Goal: Task Accomplishment & Management: Complete application form

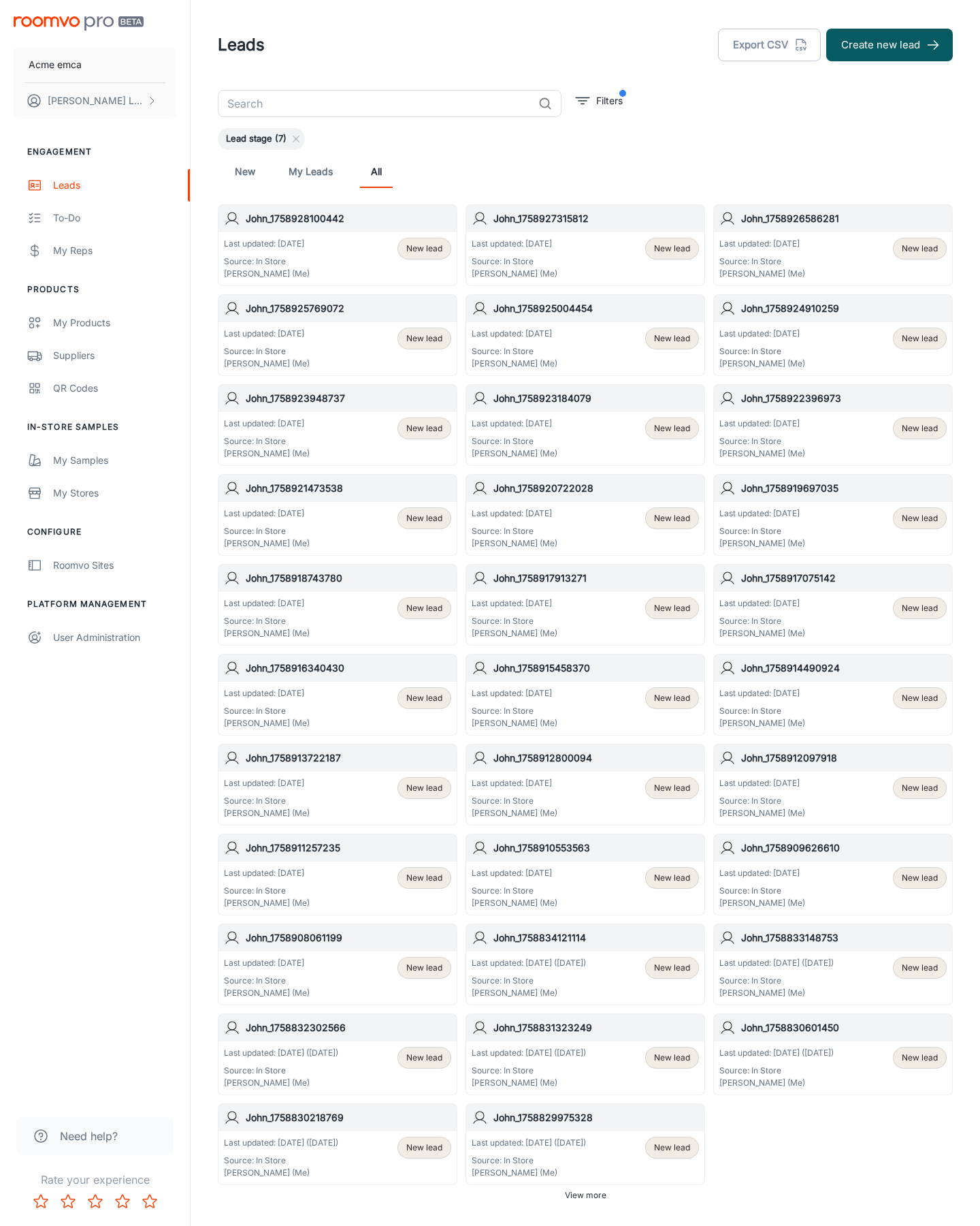
click at [889, 45] on button "Create new lead" at bounding box center [889, 44] width 127 height 33
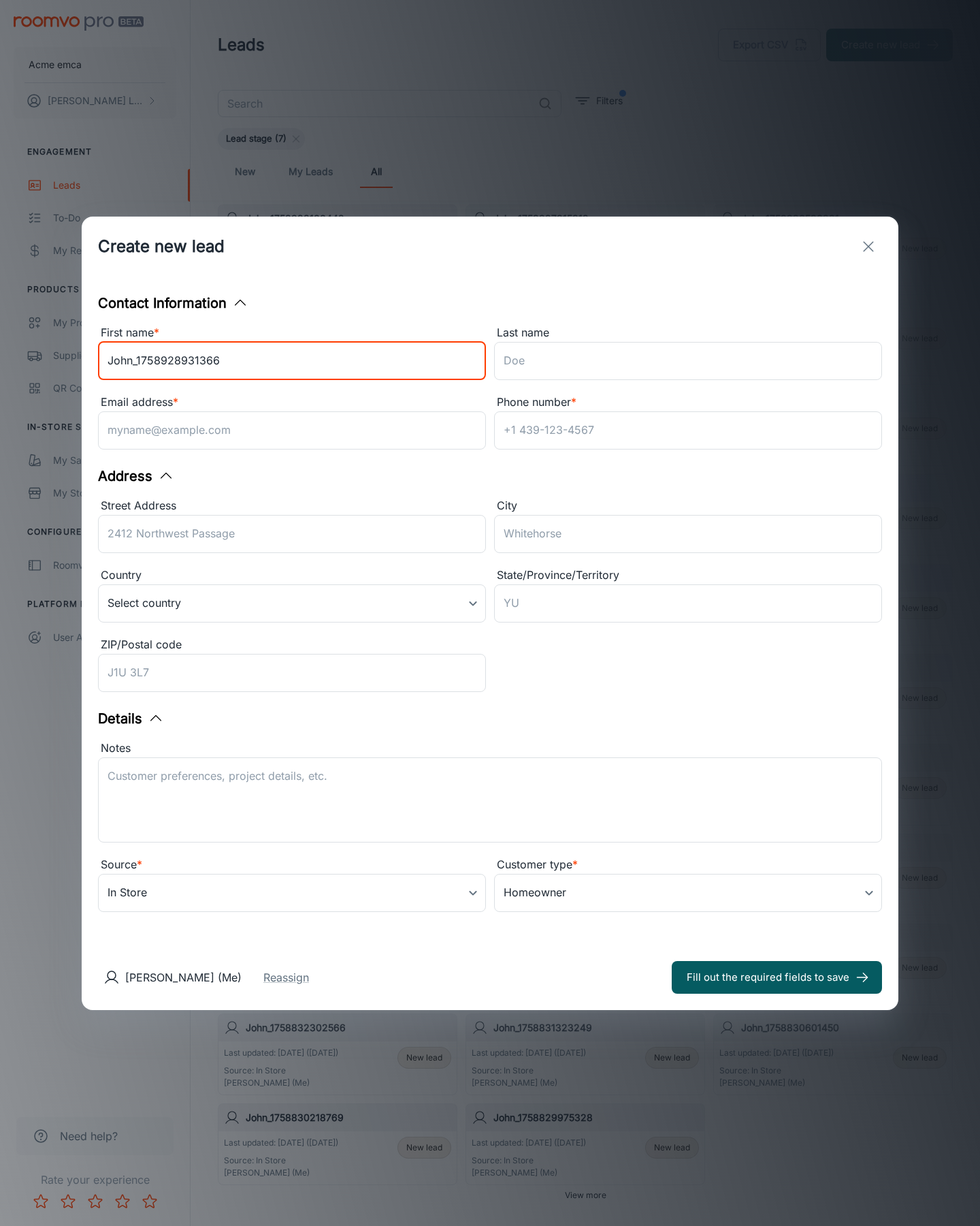
type input "John_1758928931366"
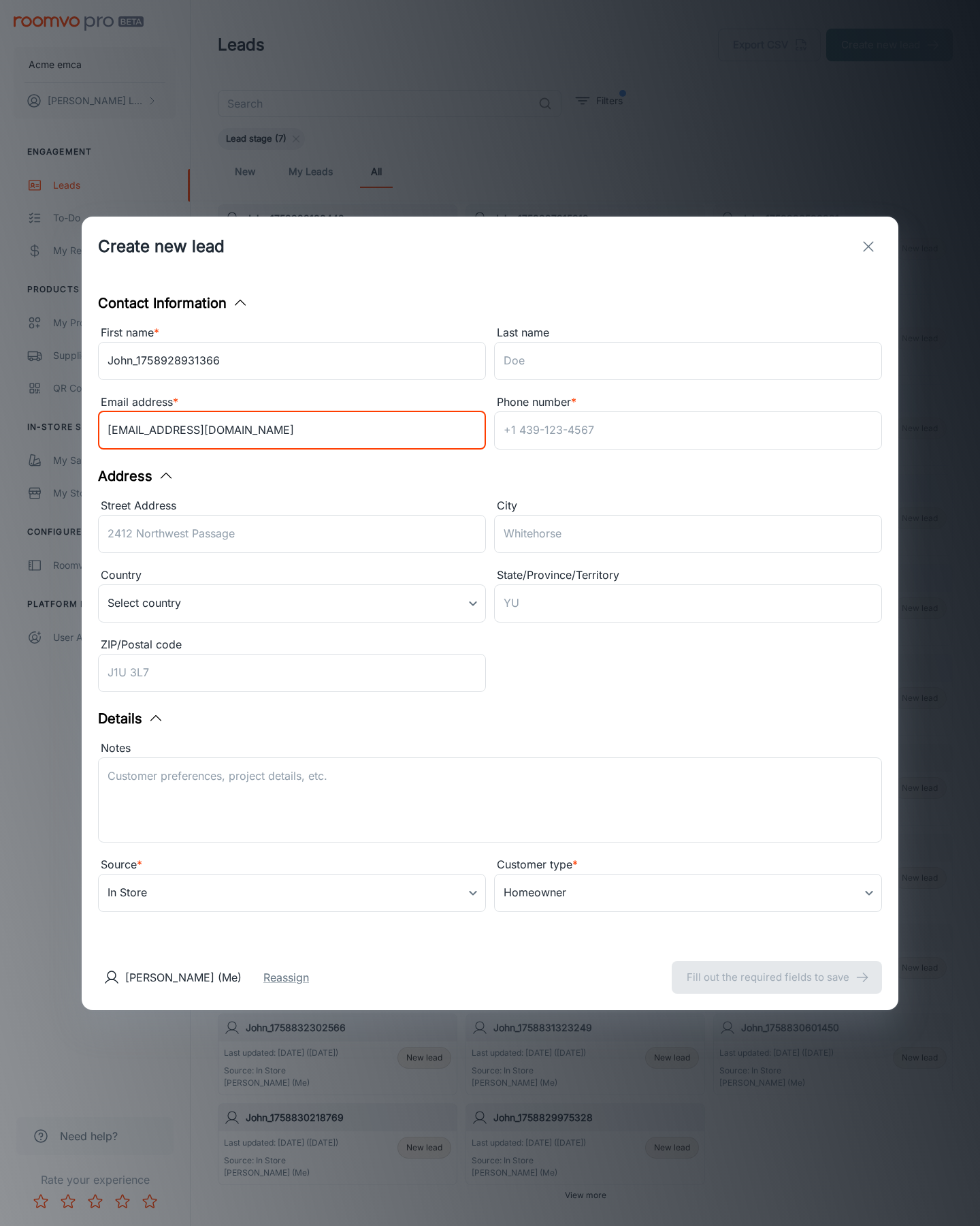
type input "[EMAIL_ADDRESS][DOMAIN_NAME]"
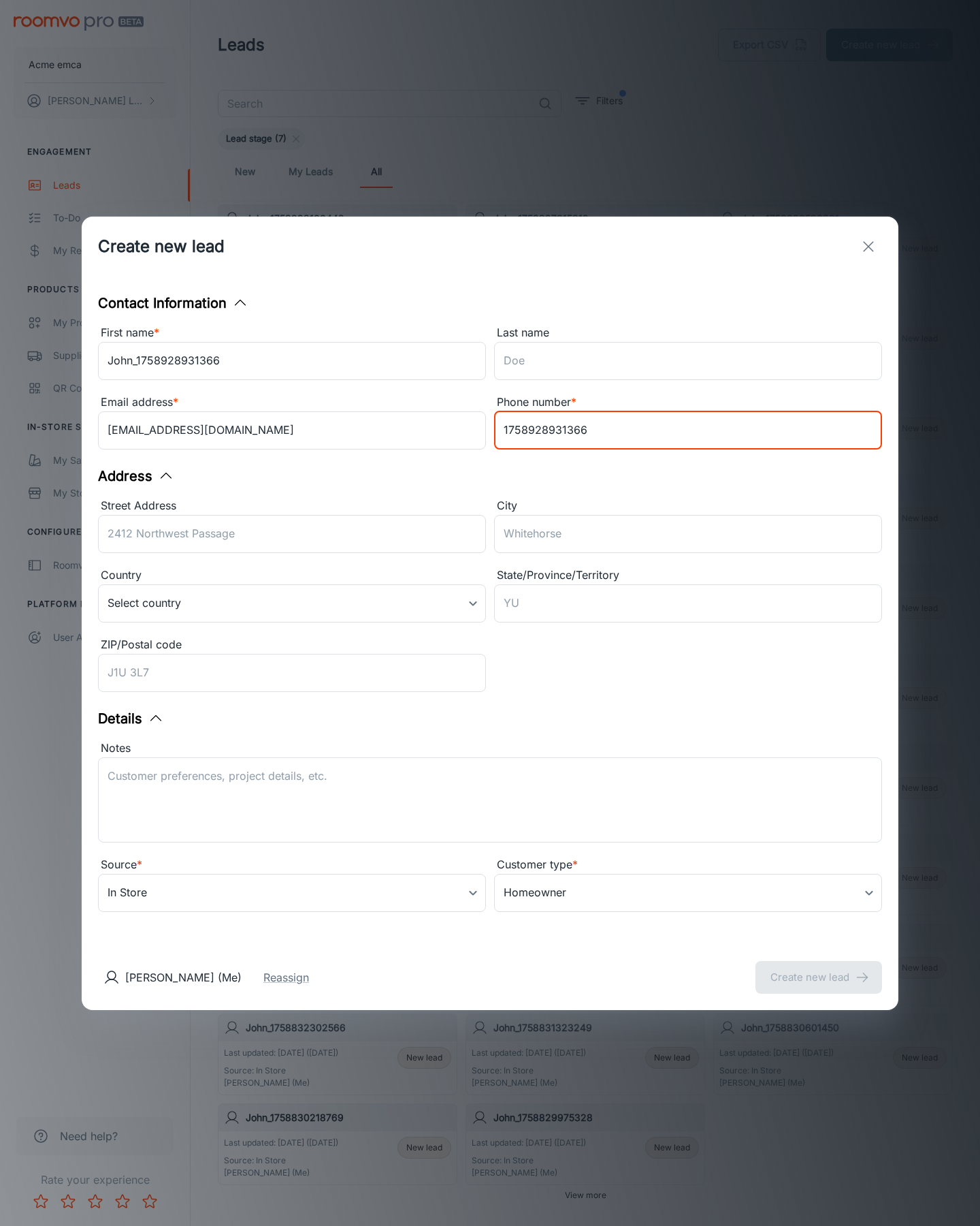
type input "1758928931366"
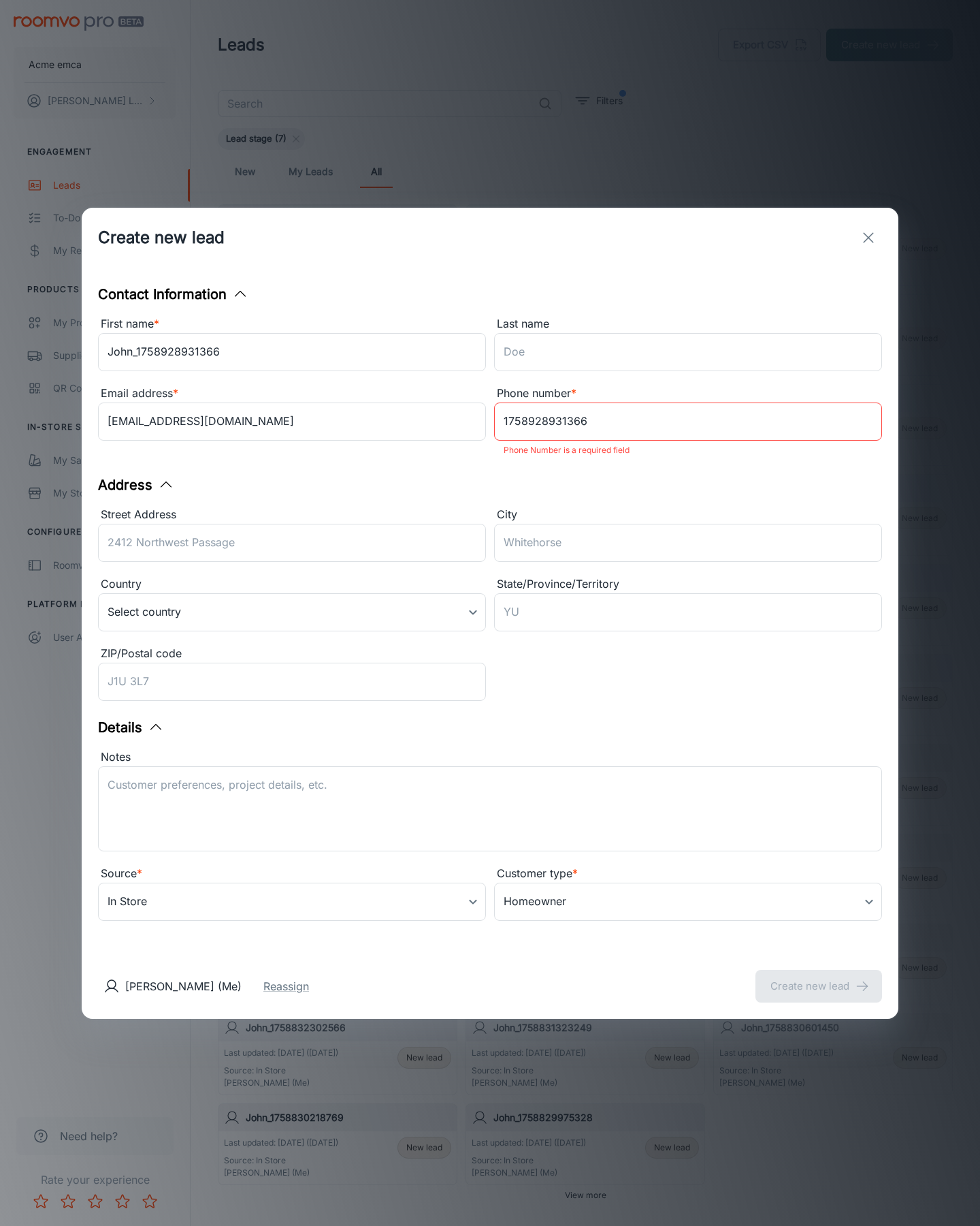
click at [819, 977] on button "Create new lead" at bounding box center [819, 986] width 127 height 33
